Goal: Navigation & Orientation: Find specific page/section

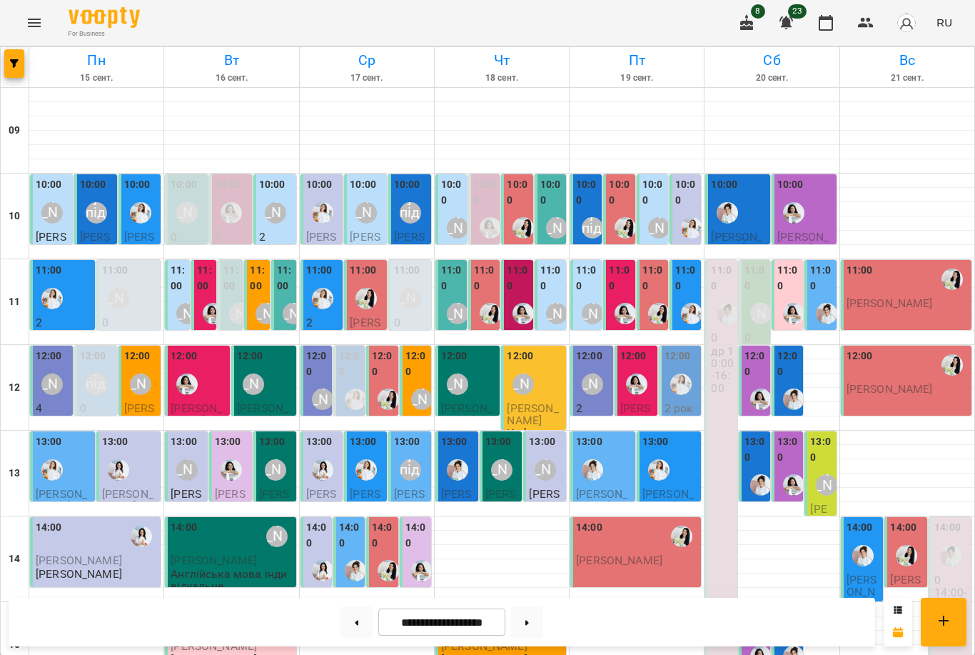
click at [33, 27] on icon "Menu" at bounding box center [34, 22] width 17 height 17
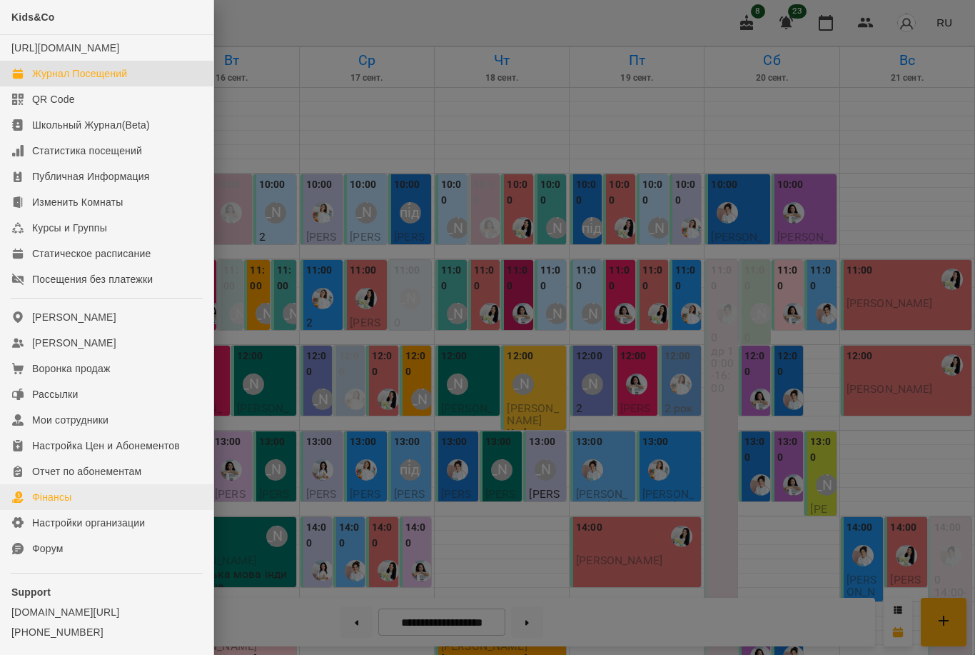
click at [62, 504] on div "Фінансы" at bounding box center [51, 497] width 39 height 14
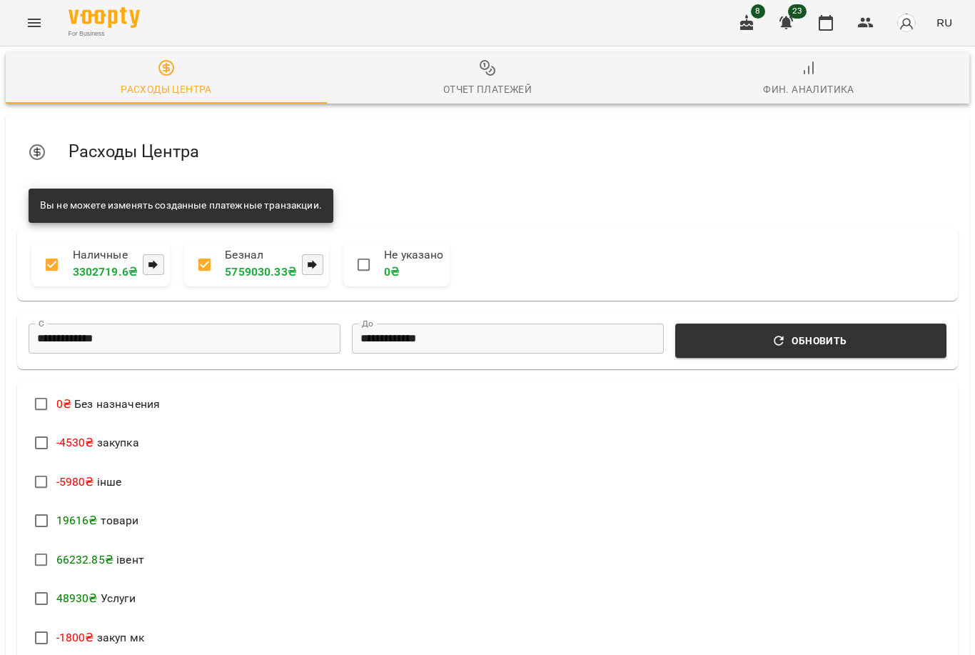
click at [482, 88] on div "Отчет Платежей" at bounding box center [487, 89] width 89 height 17
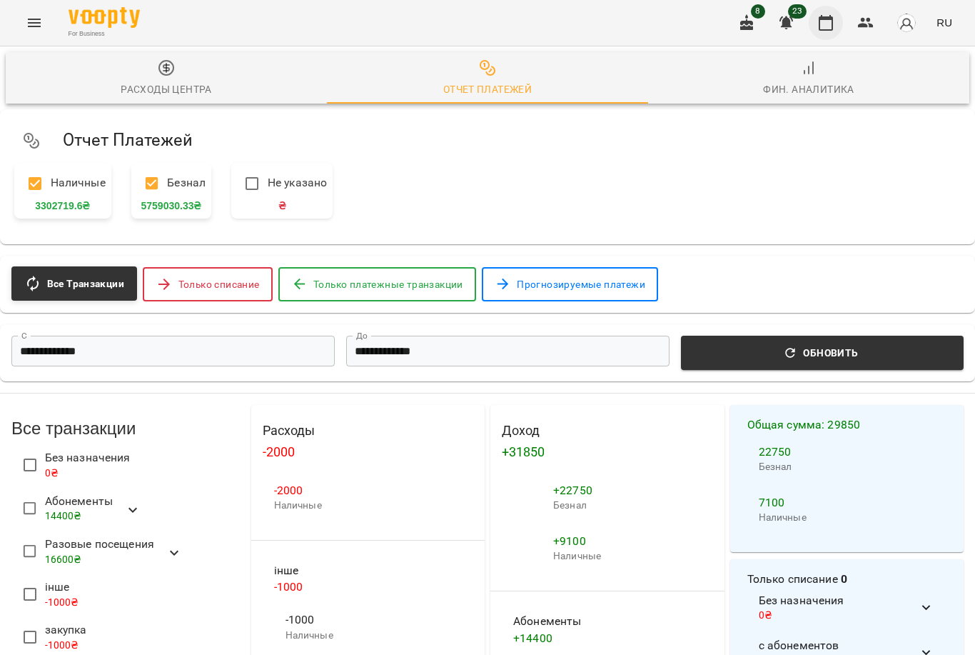
click at [833, 22] on icon "button" at bounding box center [826, 22] width 17 height 17
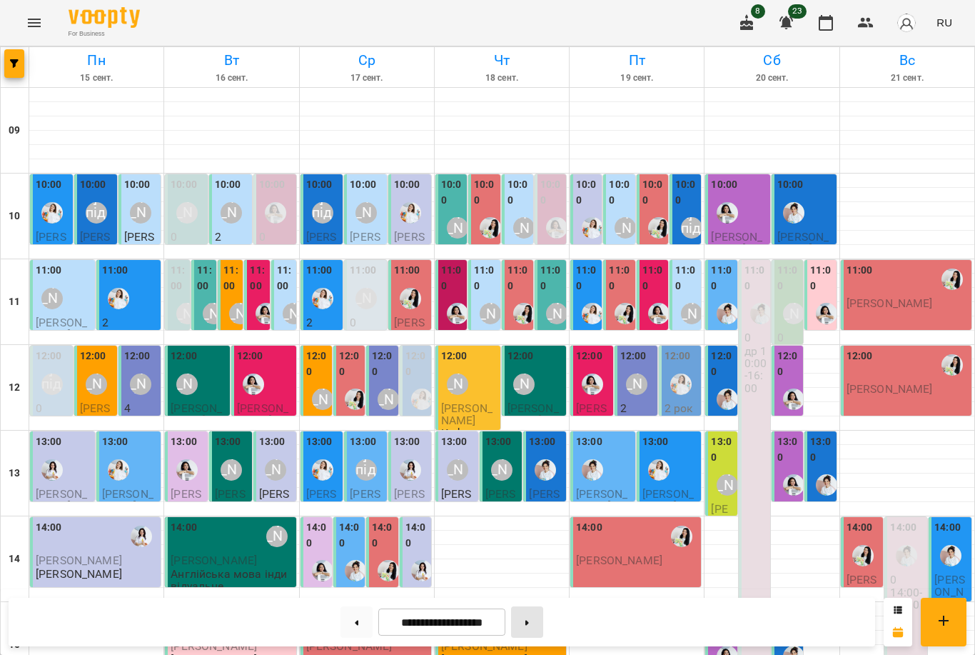
click at [528, 628] on button at bounding box center [527, 621] width 32 height 31
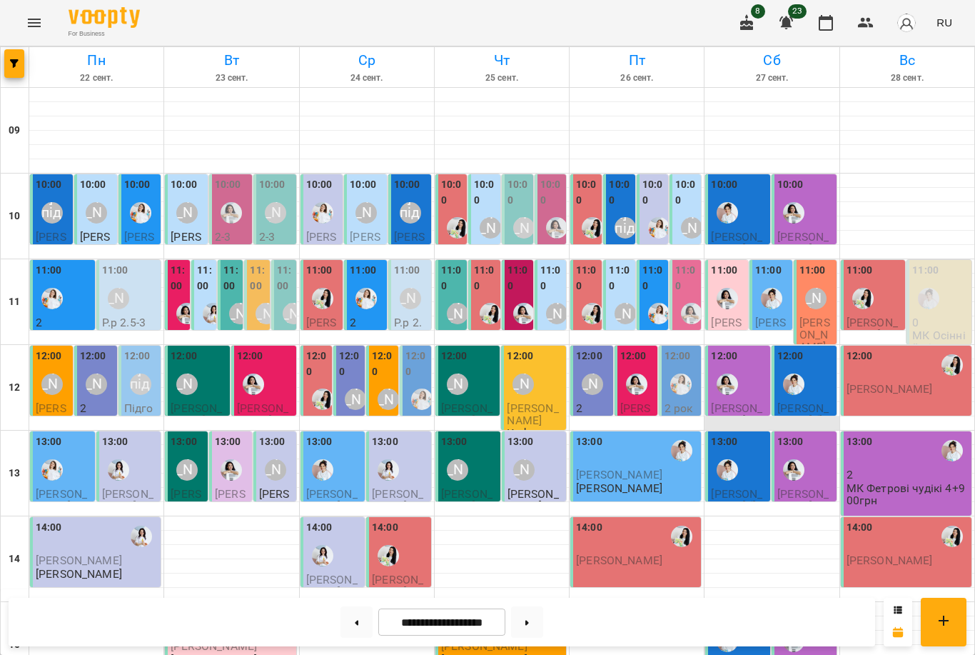
scroll to position [24, 0]
click at [822, 316] on span "[PERSON_NAME]" at bounding box center [815, 335] width 31 height 39
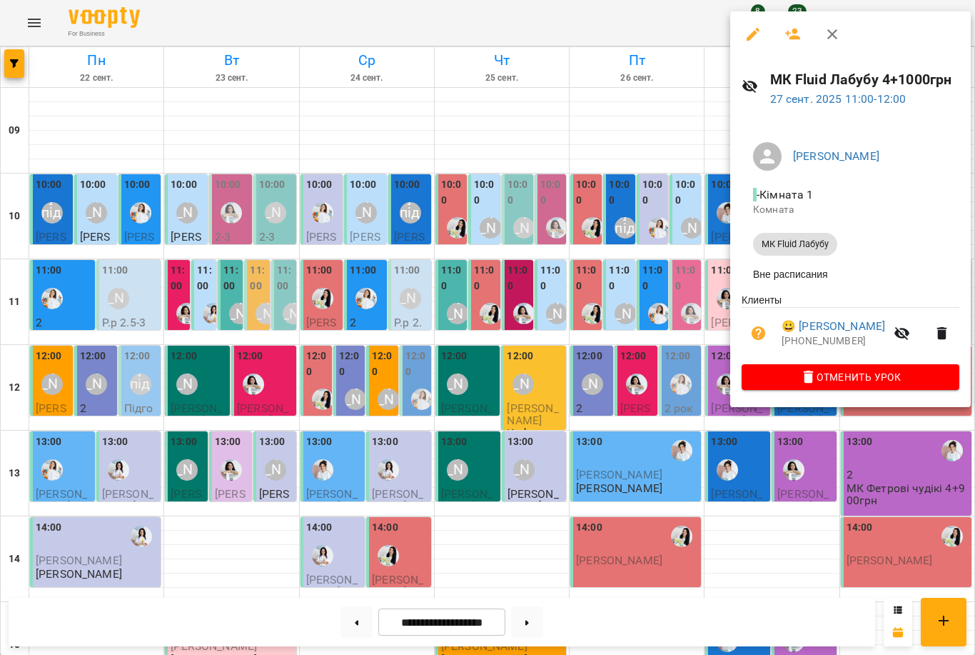
click at [656, 306] on div at bounding box center [487, 327] width 975 height 655
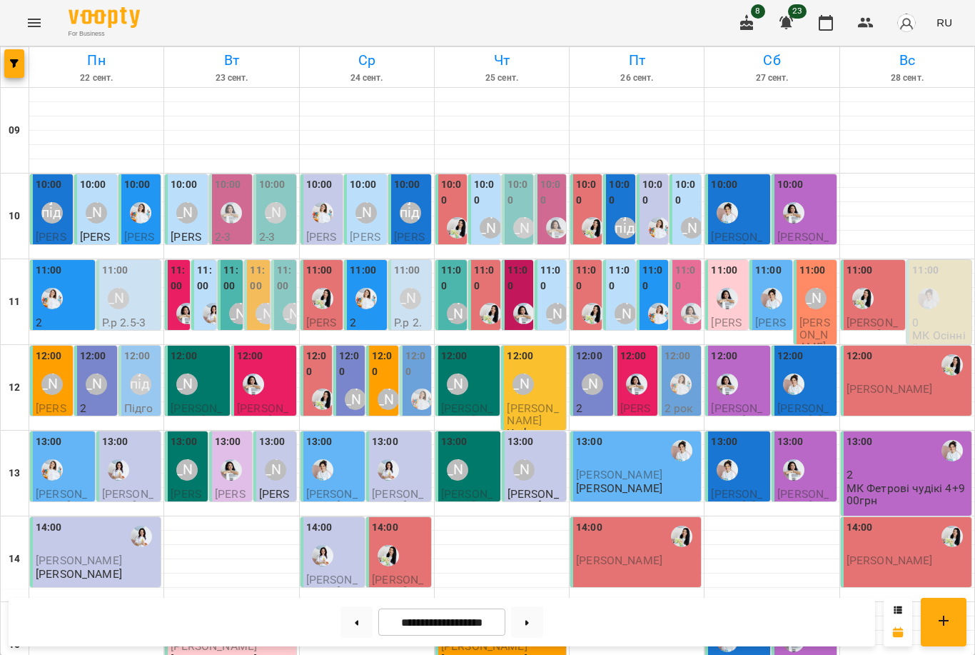
scroll to position [104, 0]
click at [528, 629] on button at bounding box center [527, 621] width 32 height 31
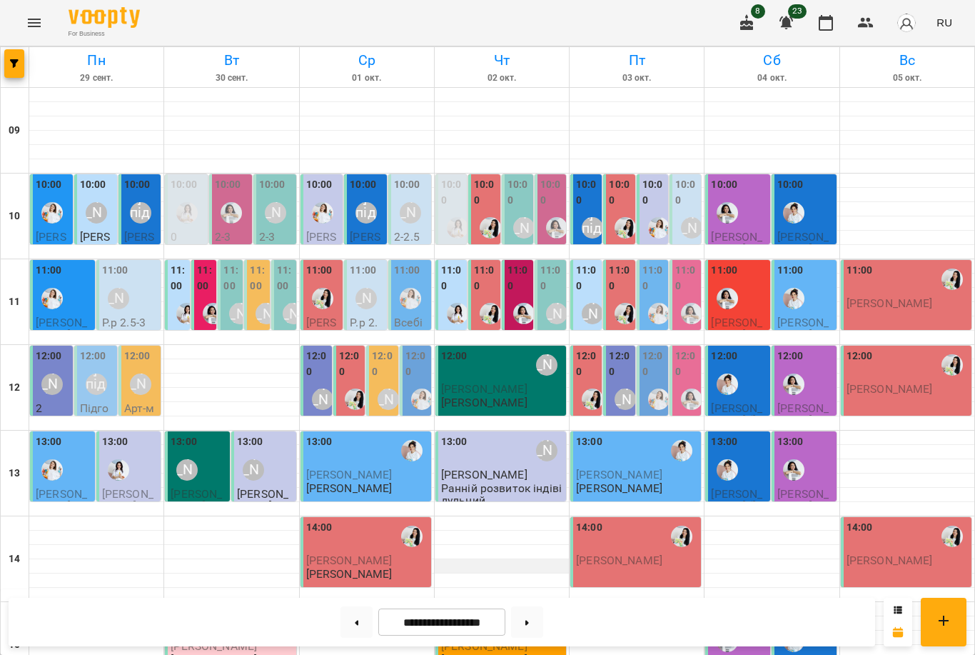
scroll to position [0, 0]
click at [344, 623] on button at bounding box center [357, 621] width 32 height 31
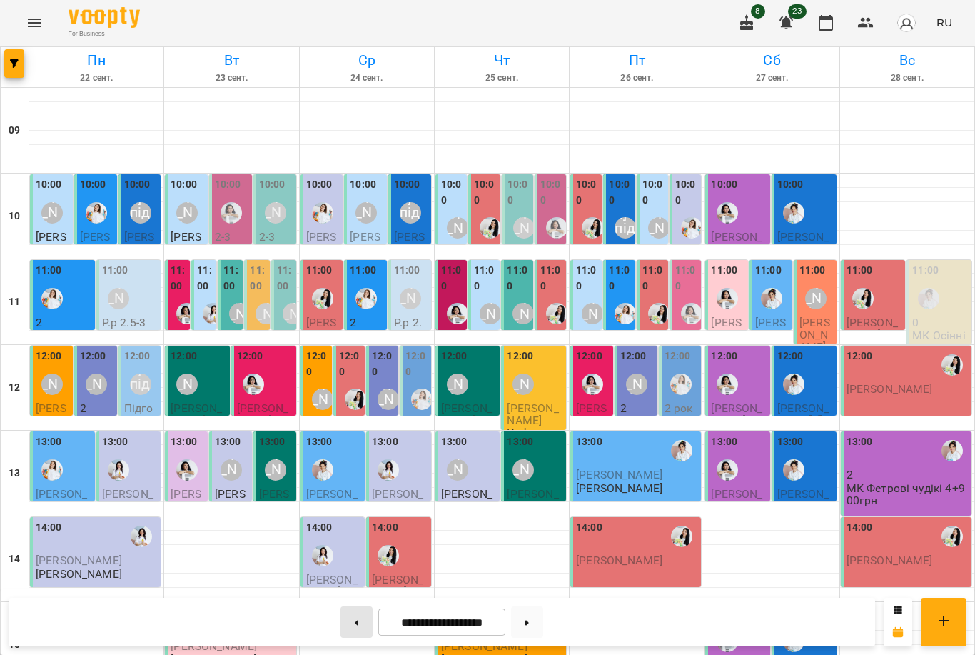
click at [345, 624] on button at bounding box center [357, 621] width 32 height 31
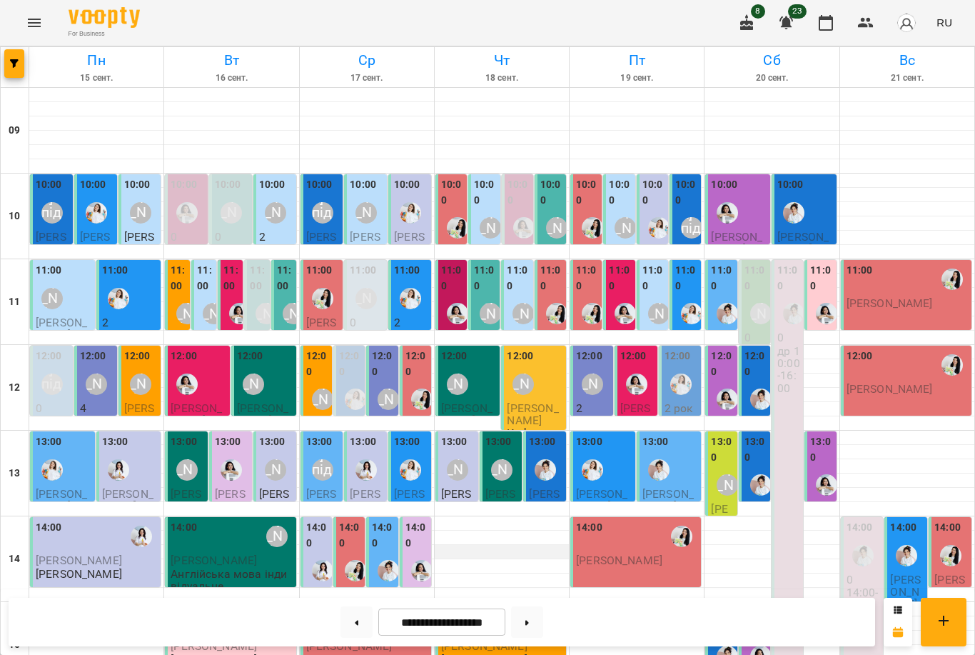
scroll to position [439, 0]
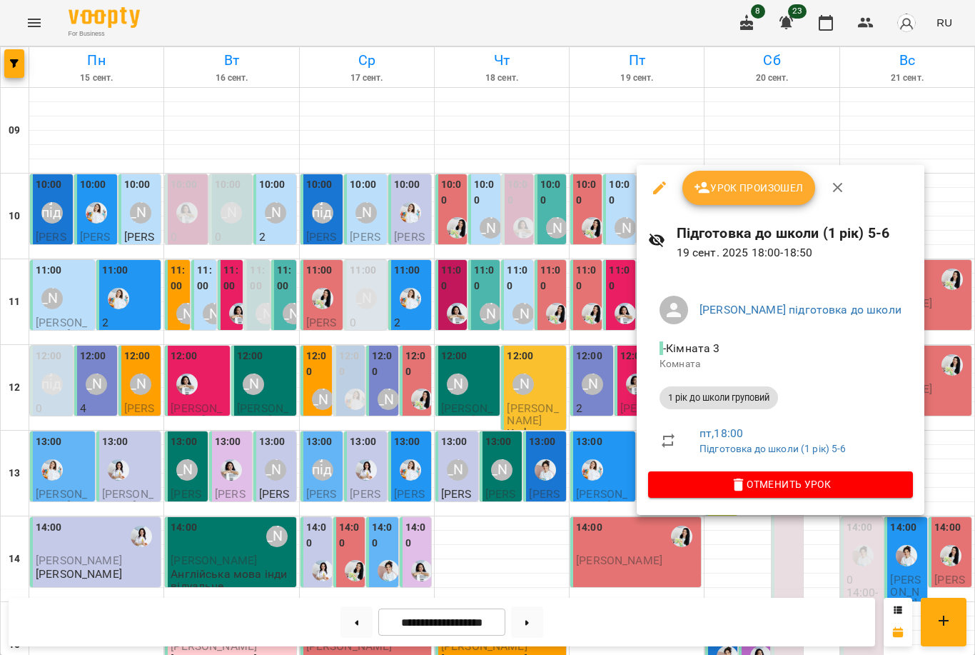
click at [599, 463] on div at bounding box center [487, 327] width 975 height 655
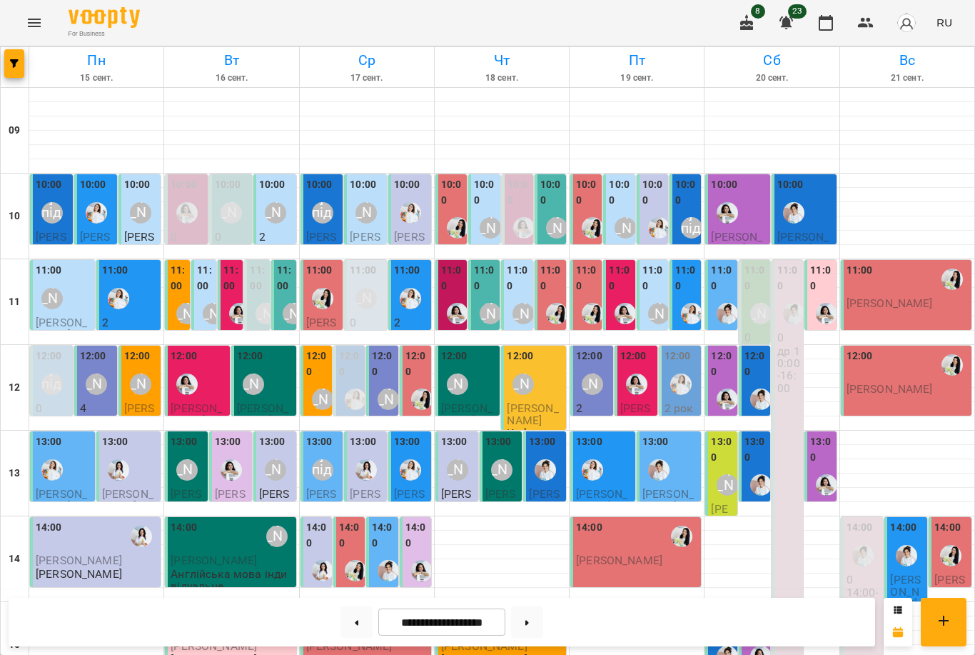
scroll to position [56, 0]
click at [351, 620] on button at bounding box center [357, 621] width 32 height 31
type input "**********"
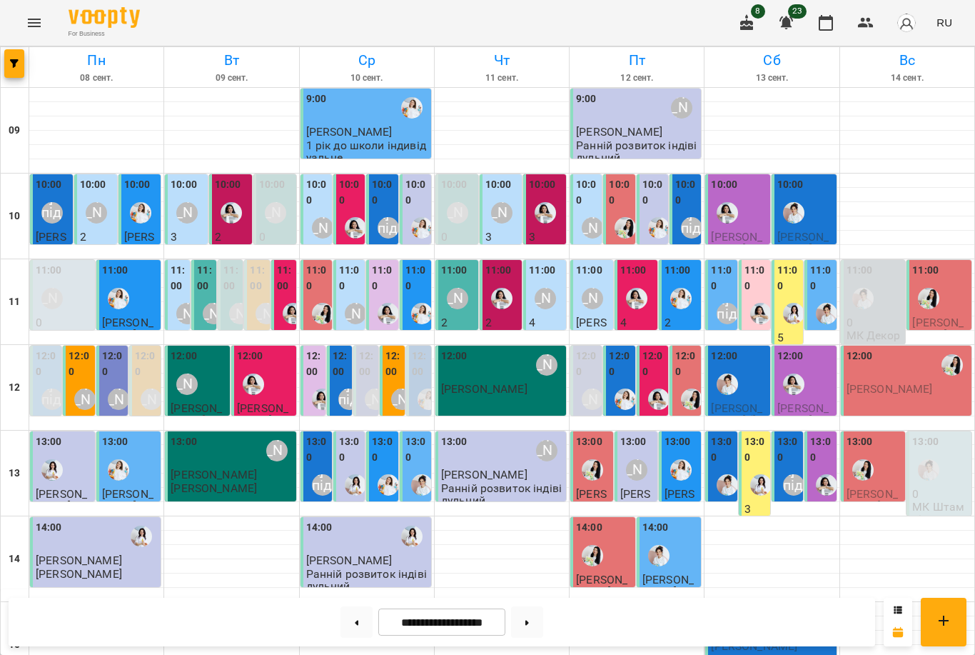
click at [785, 303] on img "Каріна" at bounding box center [793, 313] width 21 height 21
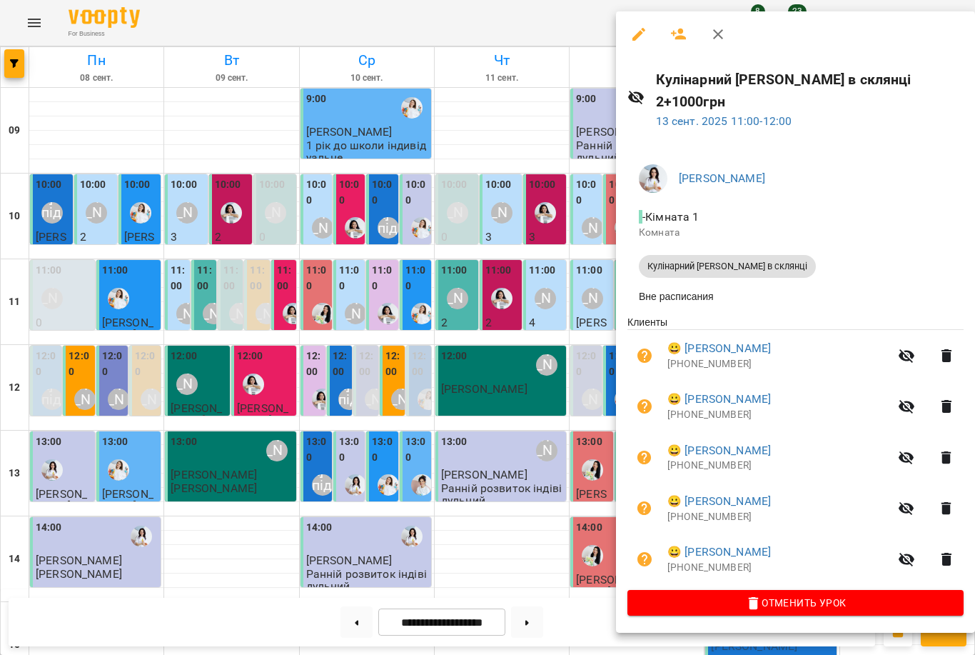
click at [565, 322] on div at bounding box center [487, 327] width 975 height 655
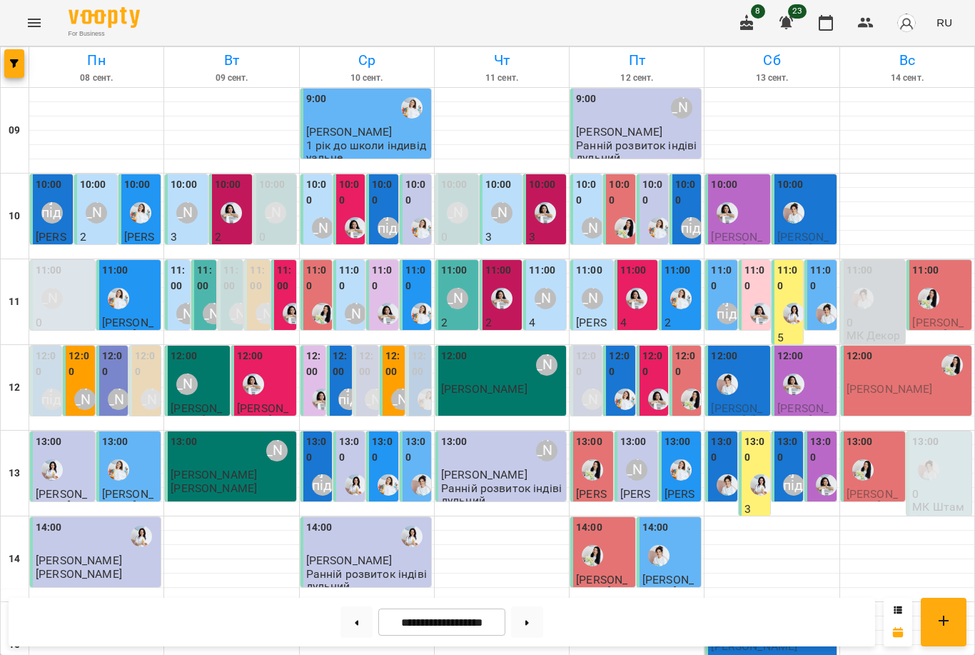
click at [744, 431] on div "13:00 3 Кулінарний МК Трайфл в склянці 4+1000грн" at bounding box center [754, 555] width 31 height 248
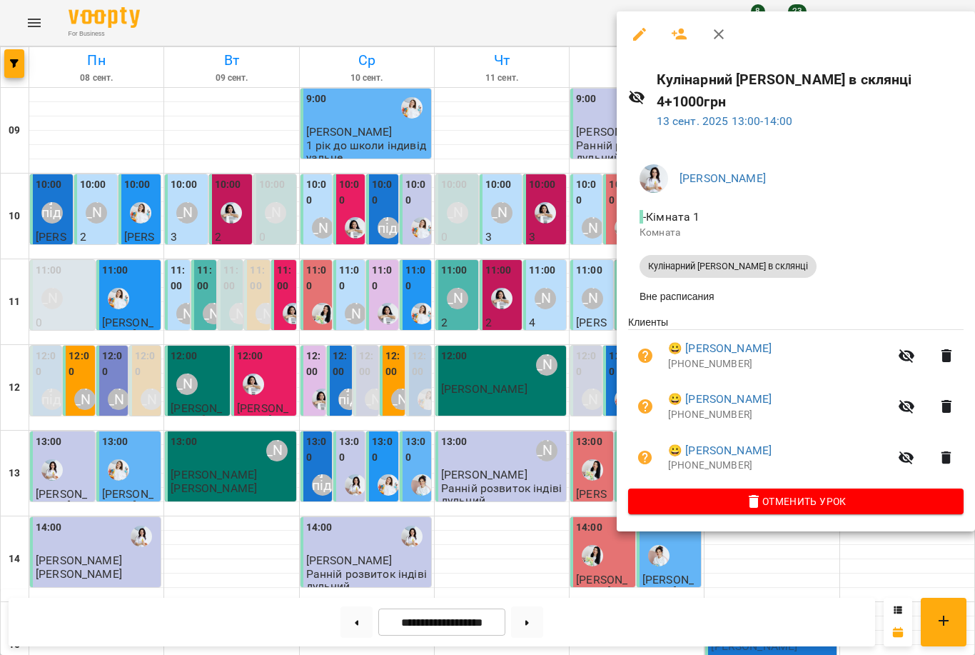
click at [538, 346] on div at bounding box center [487, 327] width 975 height 655
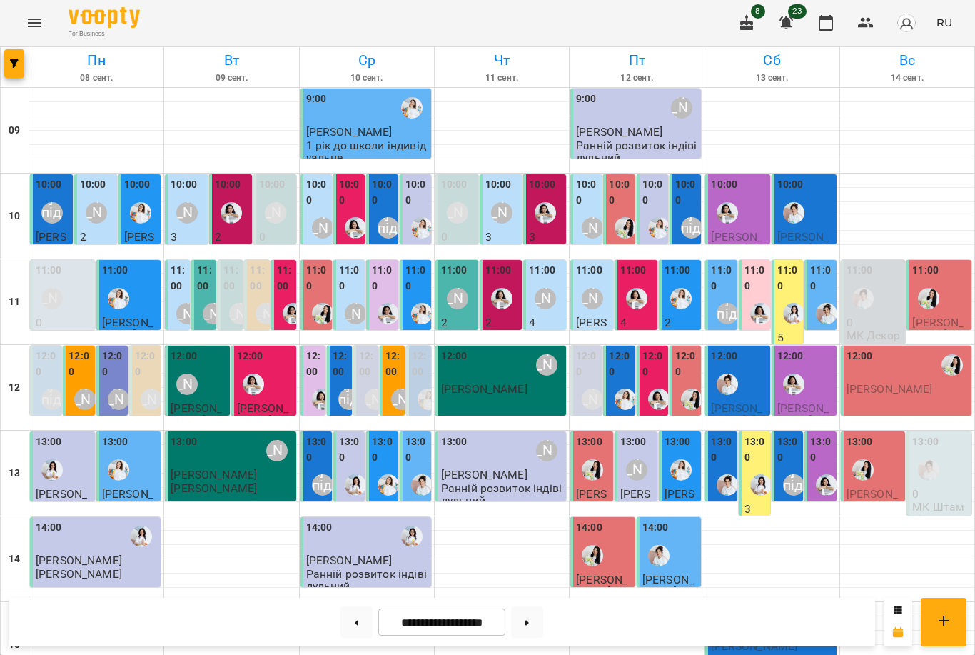
click at [750, 434] on label "13:00" at bounding box center [756, 449] width 23 height 31
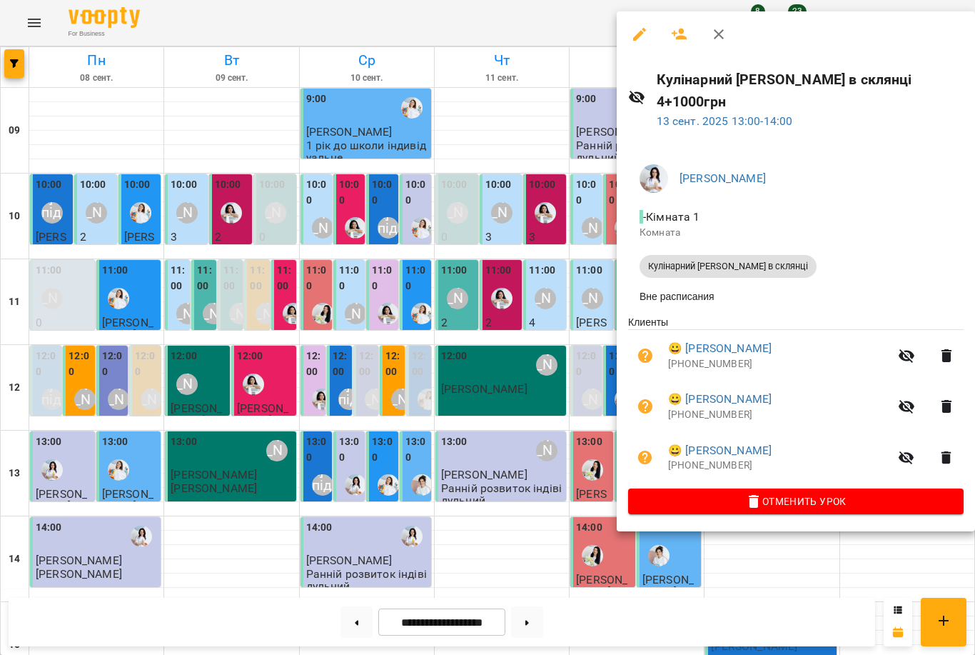
click at [791, 581] on div at bounding box center [487, 327] width 975 height 655
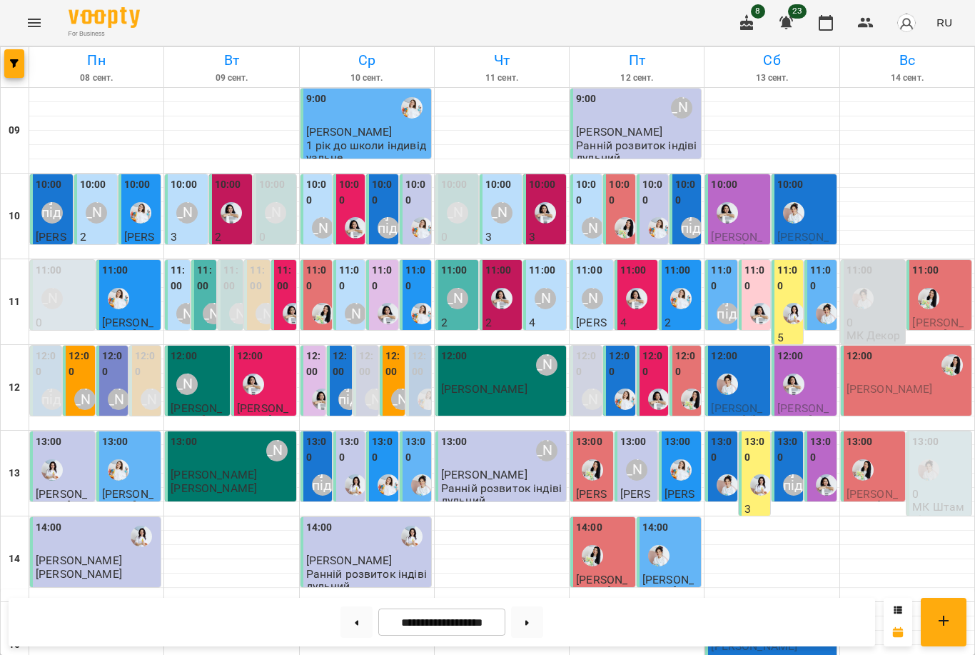
scroll to position [436, 0]
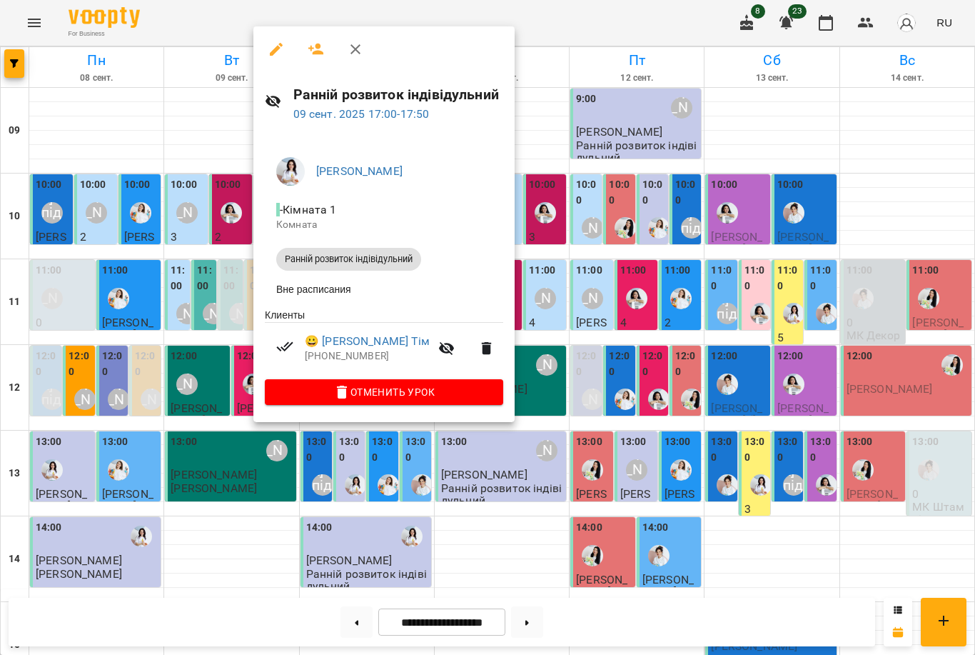
click at [203, 373] on div at bounding box center [487, 327] width 975 height 655
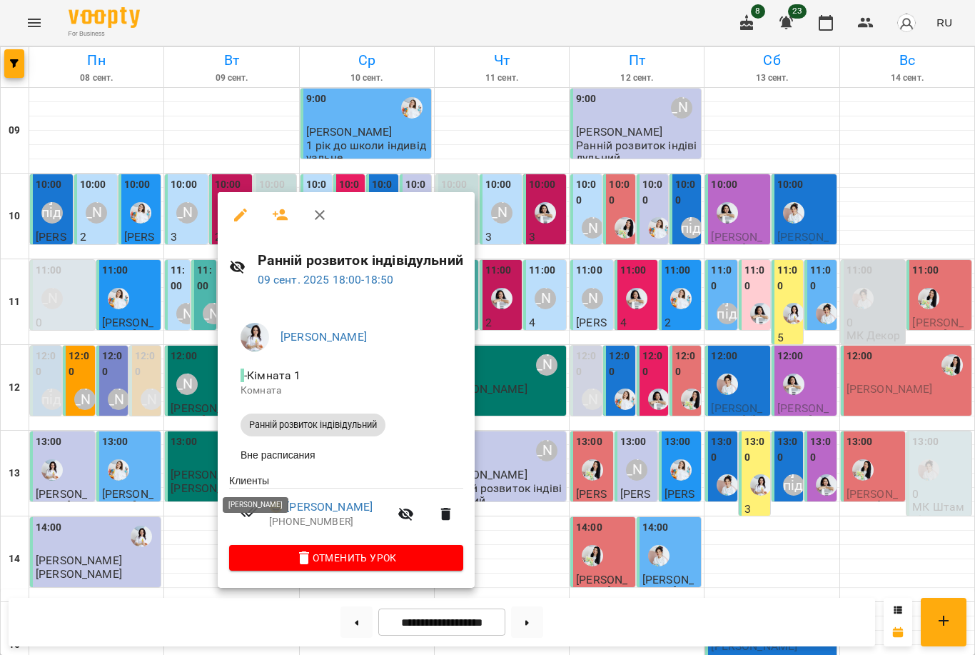
click at [180, 441] on div at bounding box center [487, 327] width 975 height 655
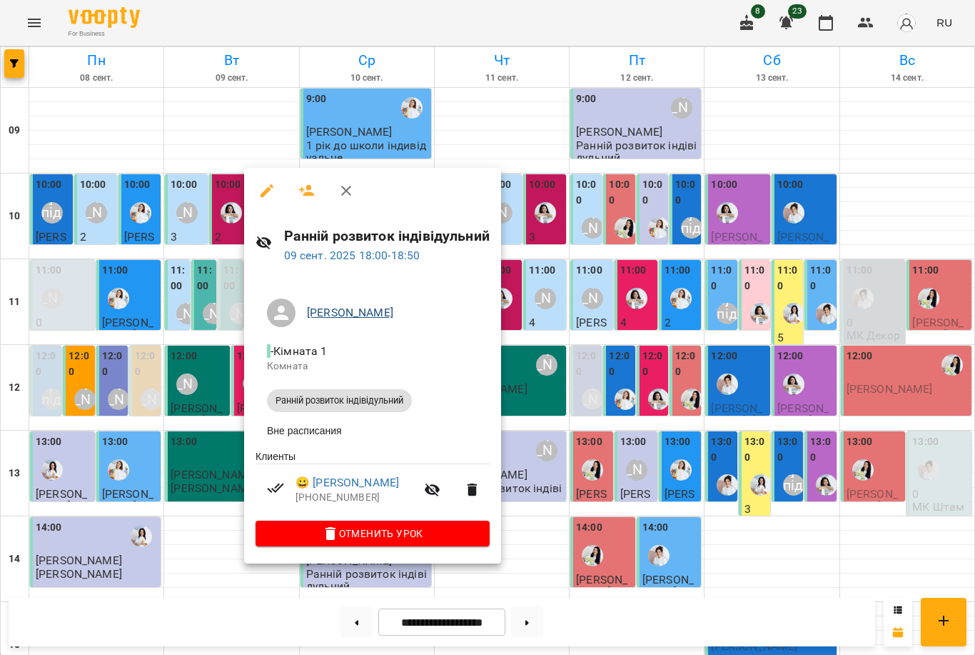
click at [360, 308] on link "[PERSON_NAME]" at bounding box center [350, 313] width 86 height 14
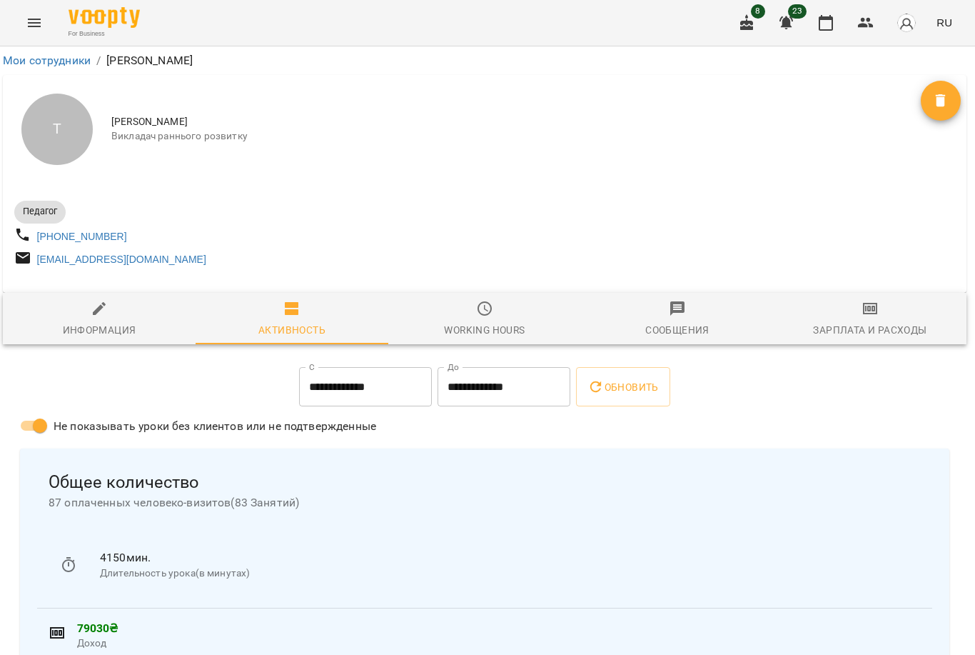
scroll to position [0, 3]
click at [61, 59] on link "Мои сотрудники" at bounding box center [47, 61] width 88 height 14
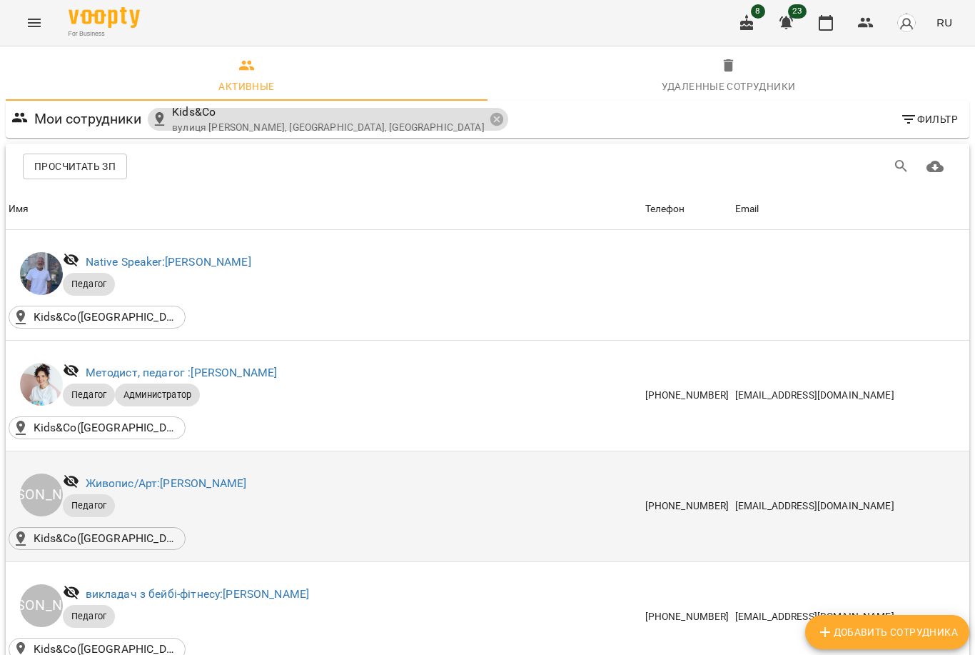
scroll to position [536, -1]
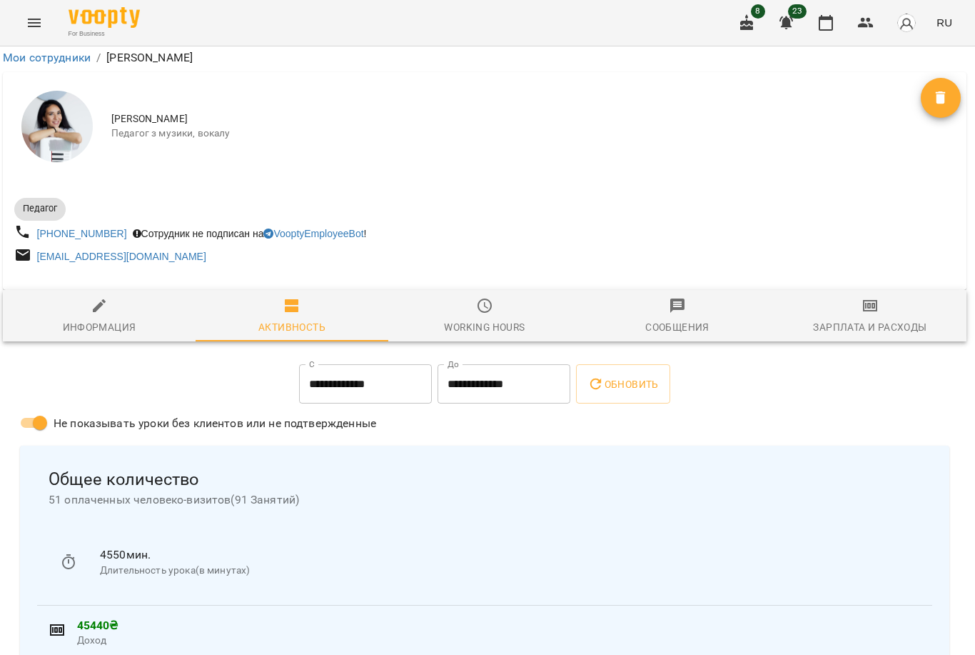
scroll to position [619, 3]
